Goal: Information Seeking & Learning: Learn about a topic

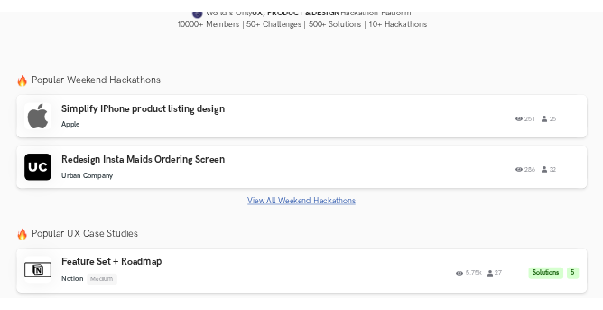
scroll to position [581, 0]
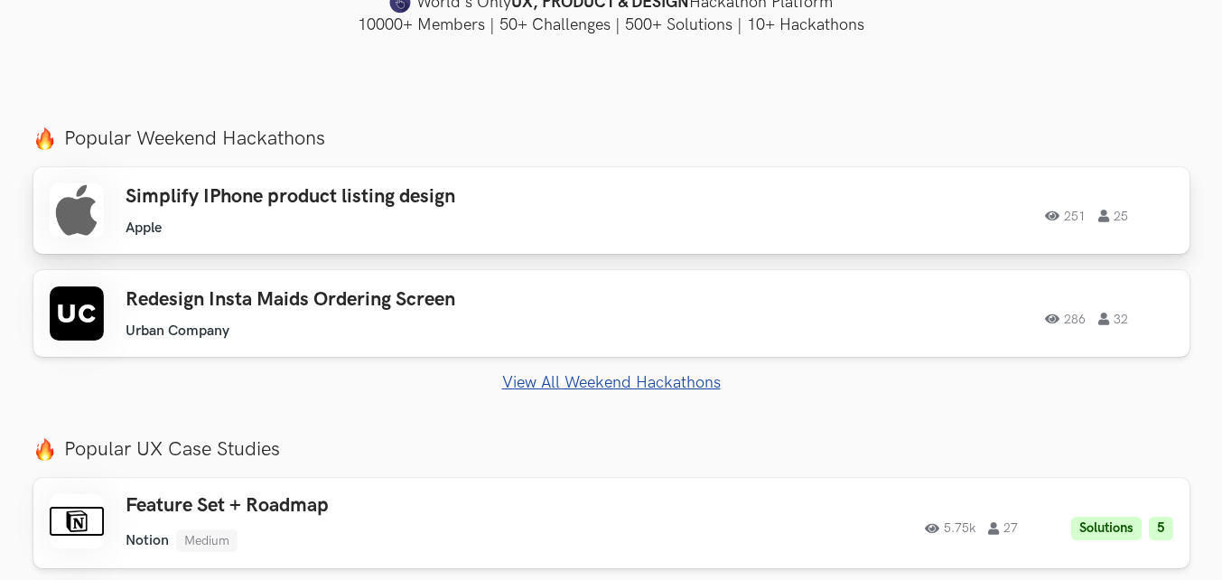
click at [365, 217] on div "Simplify IPhone product listing design Apple Apple 251 25" at bounding box center [382, 210] width 513 height 51
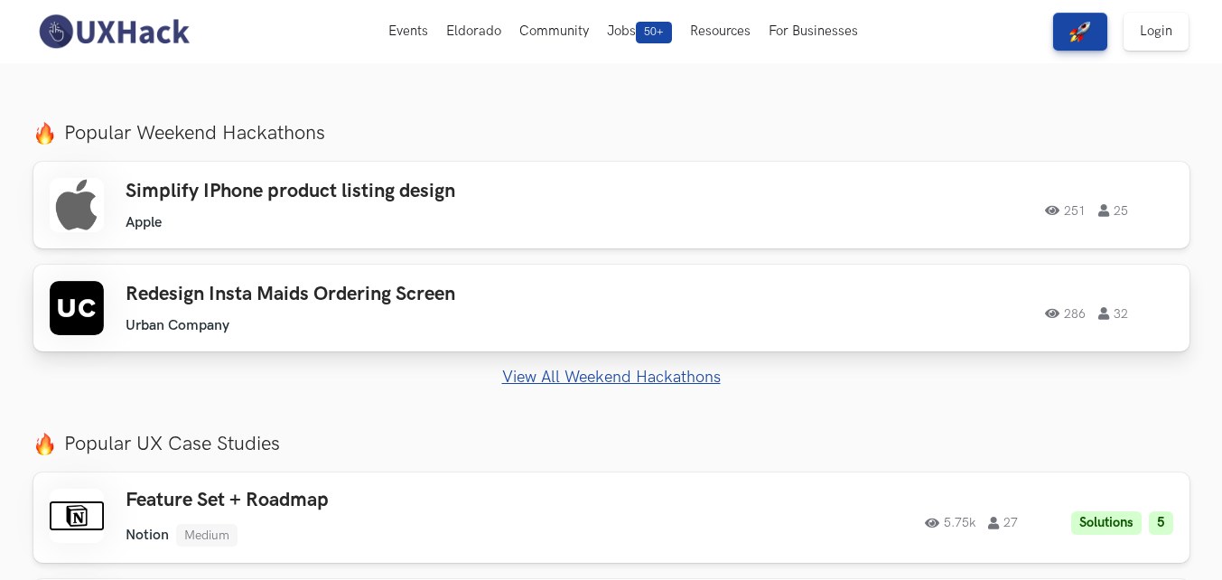
scroll to position [588, 0]
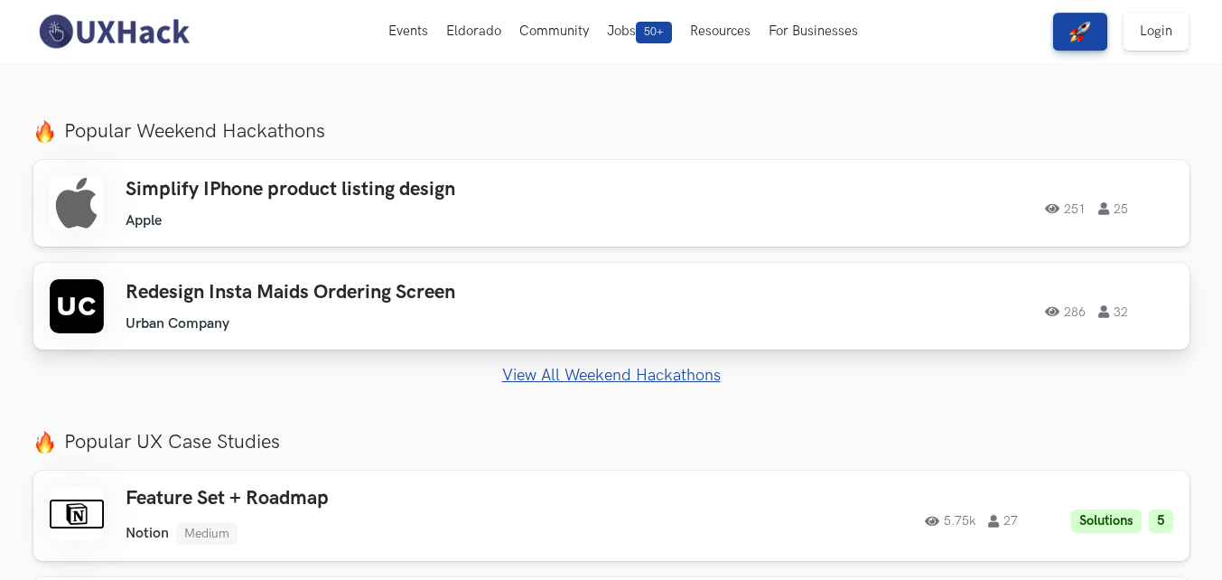
click at [482, 315] on ul "Urban Company" at bounding box center [382, 323] width 513 height 17
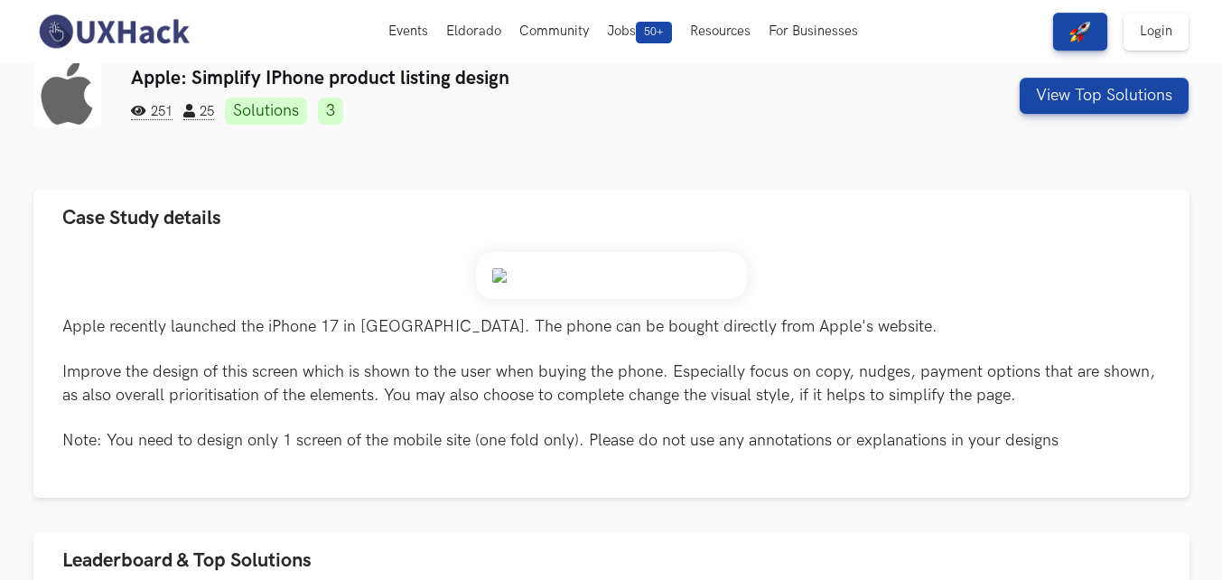
scroll to position [11, 0]
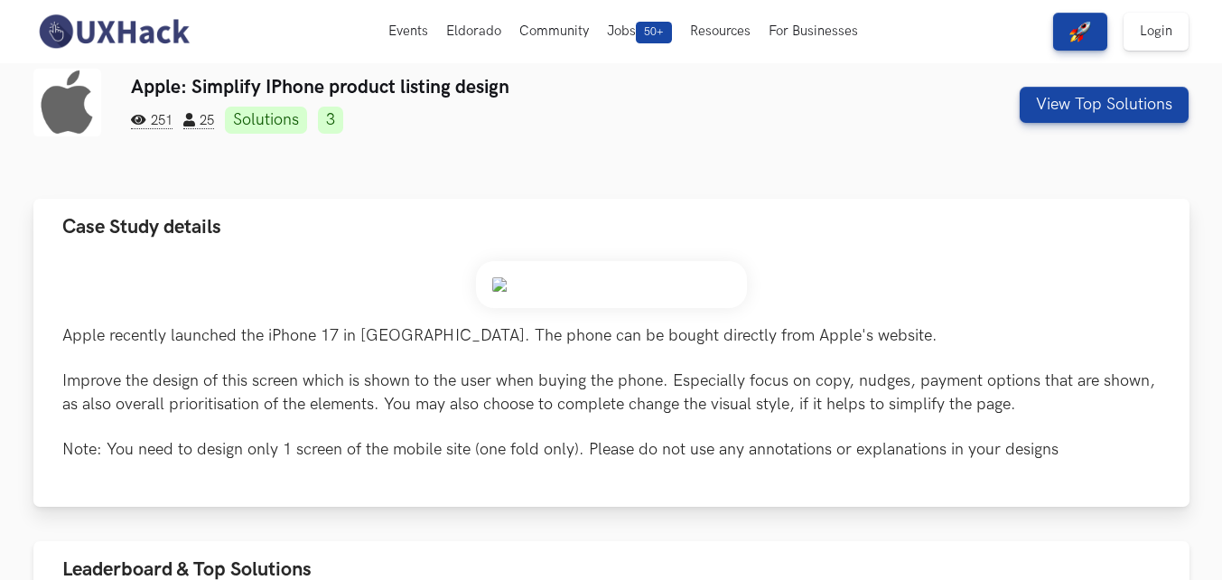
click at [508, 283] on img at bounding box center [611, 284] width 271 height 47
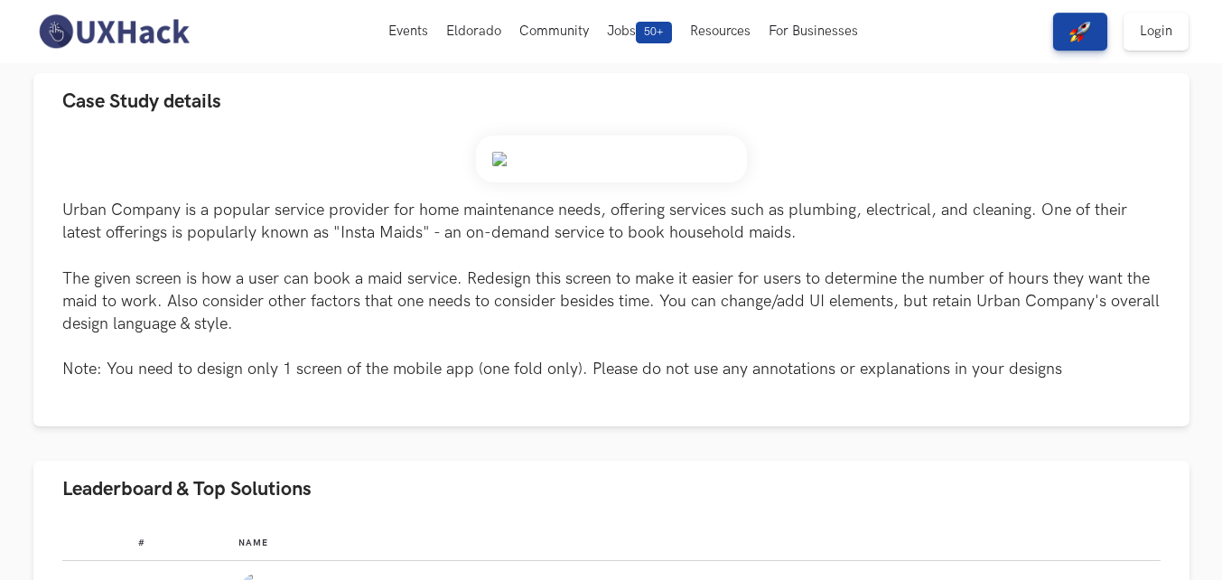
scroll to position [137, 0]
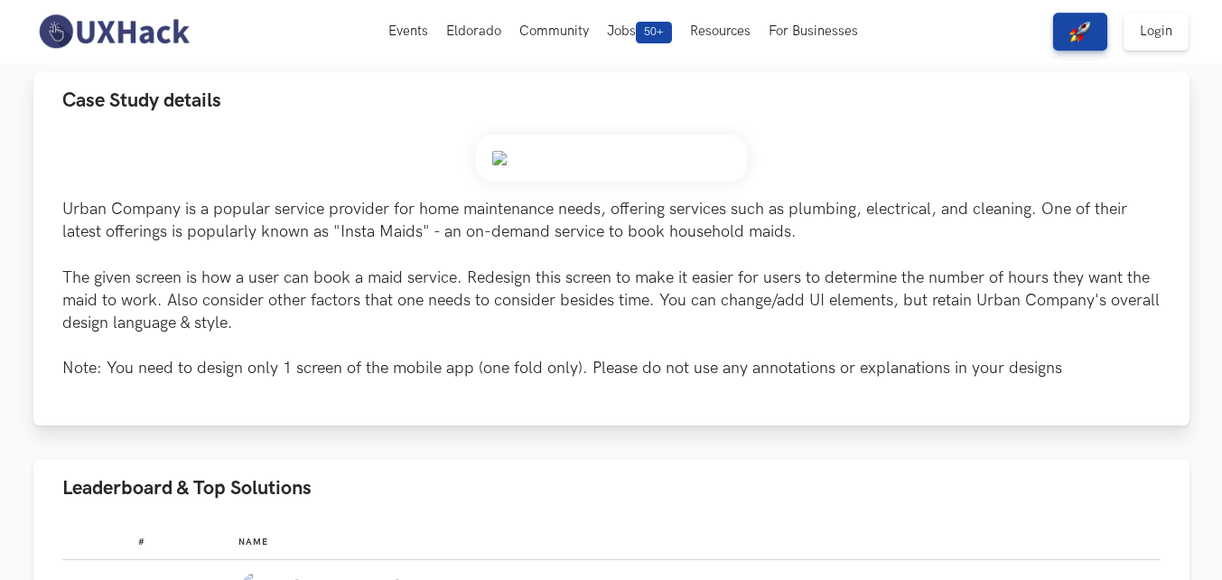
click at [489, 154] on img at bounding box center [611, 158] width 271 height 47
